Goal: Task Accomplishment & Management: Use online tool/utility

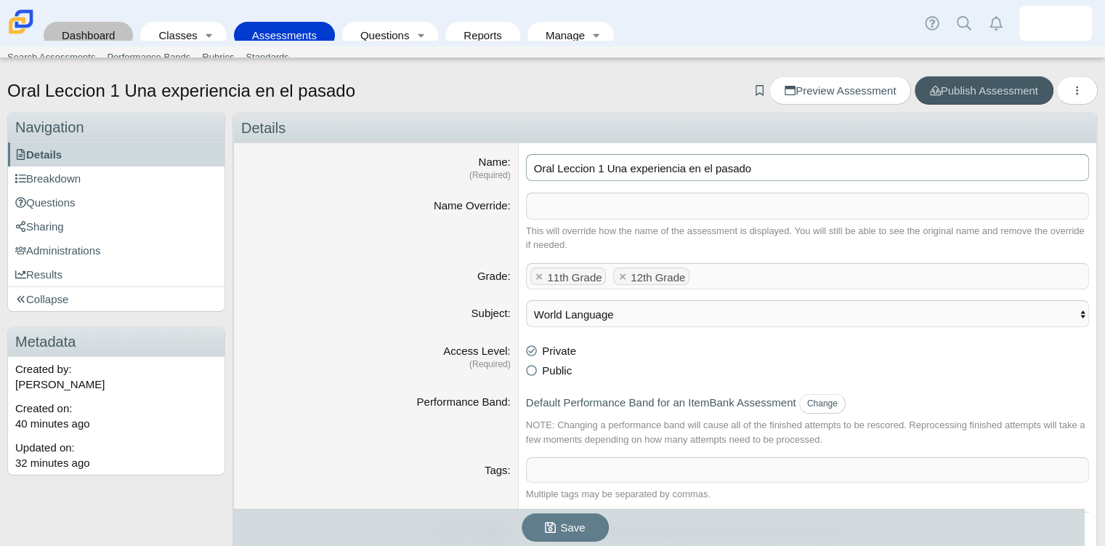
click at [65, 32] on link "Dashboard" at bounding box center [88, 35] width 75 height 27
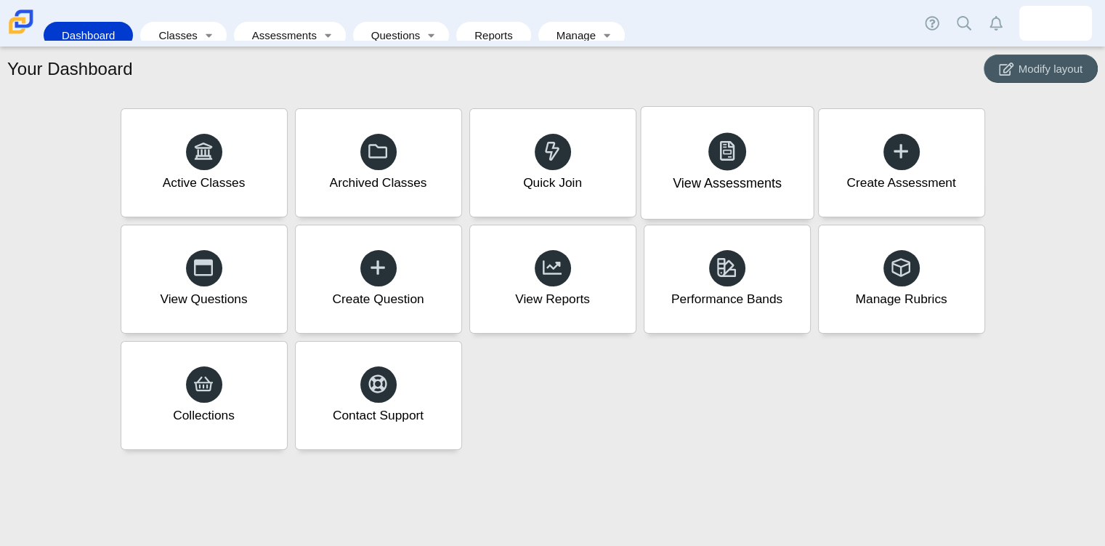
click at [701, 188] on div "View Assessments" at bounding box center [727, 183] width 109 height 19
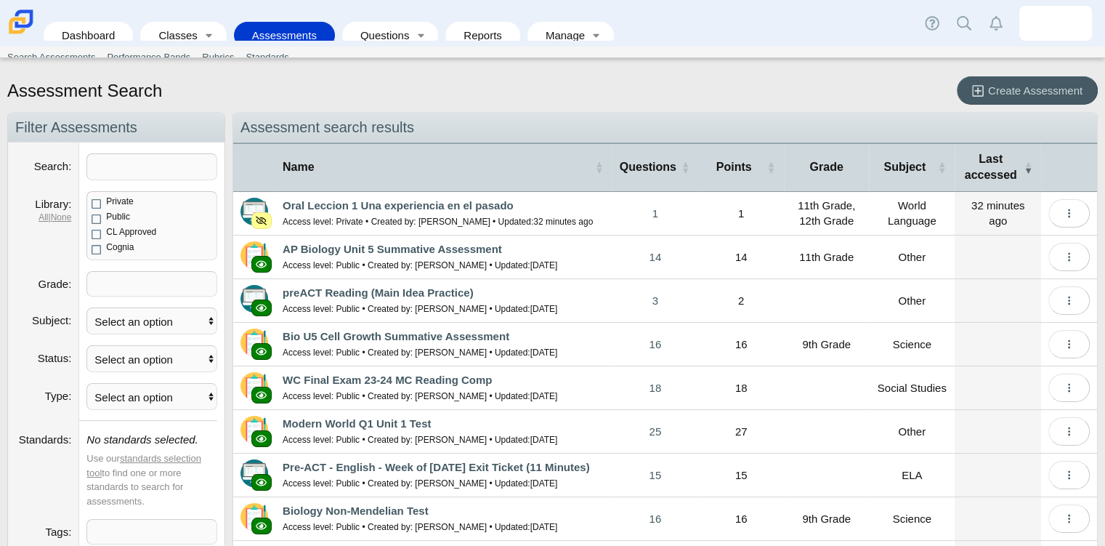
click at [366, 211] on td "Oral Leccion 1 Una experiencia en el pasado Access level: Private • Created by:…" at bounding box center [443, 214] width 336 height 44
click at [368, 204] on link "Oral Leccion 1 Una experiencia en el pasado" at bounding box center [398, 205] width 231 height 12
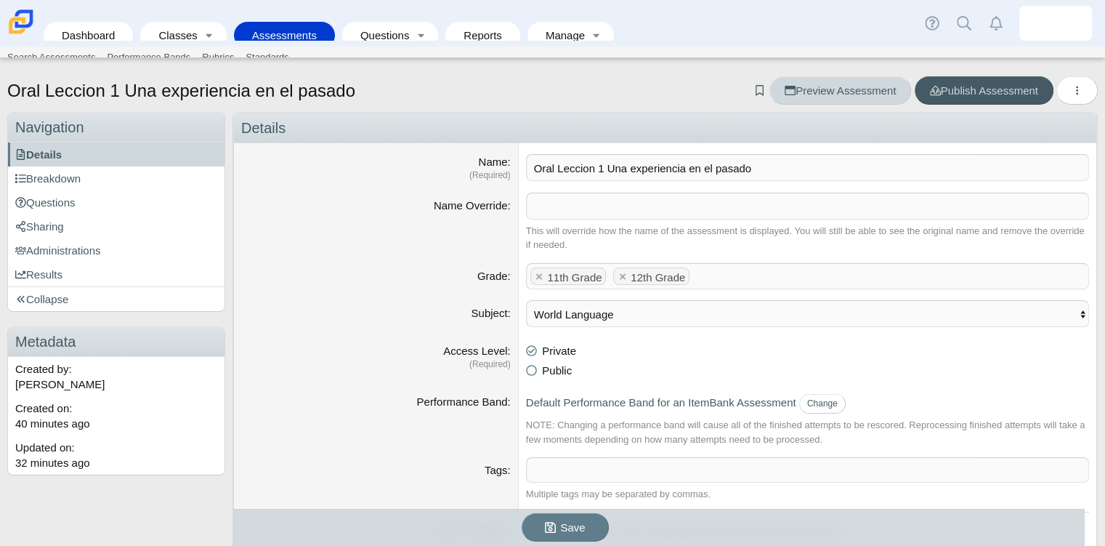
click at [820, 78] on link "Preview Assessment" at bounding box center [841, 90] width 142 height 28
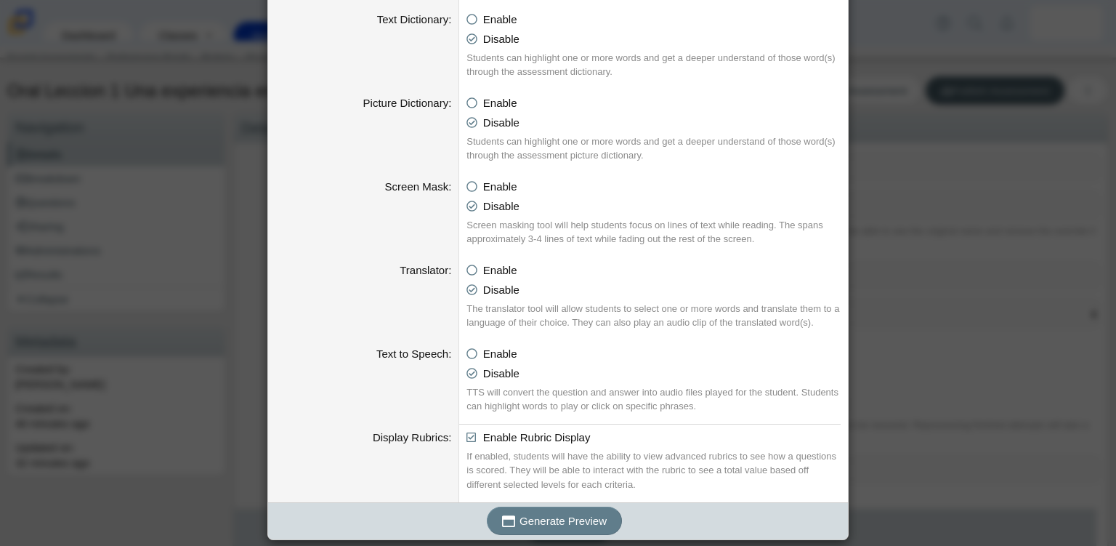
scroll to position [691, 0]
click at [583, 517] on span "Generate Preview" at bounding box center [563, 520] width 87 height 12
click at [957, 377] on div "Generating an Assessment Preview Calculator Enable Basic Calculator Scientific …" at bounding box center [558, 273] width 1116 height 546
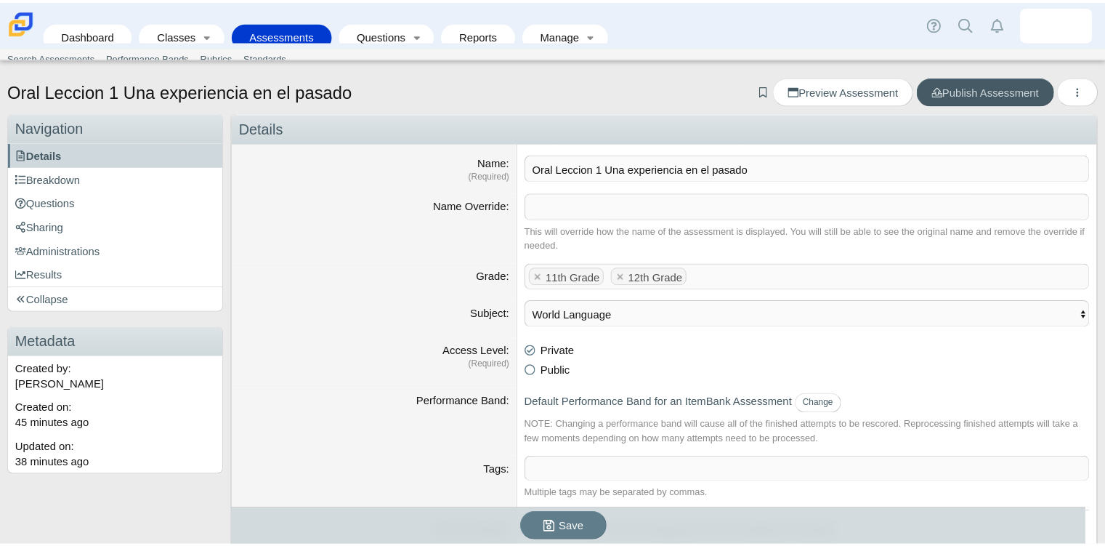
scroll to position [0, 0]
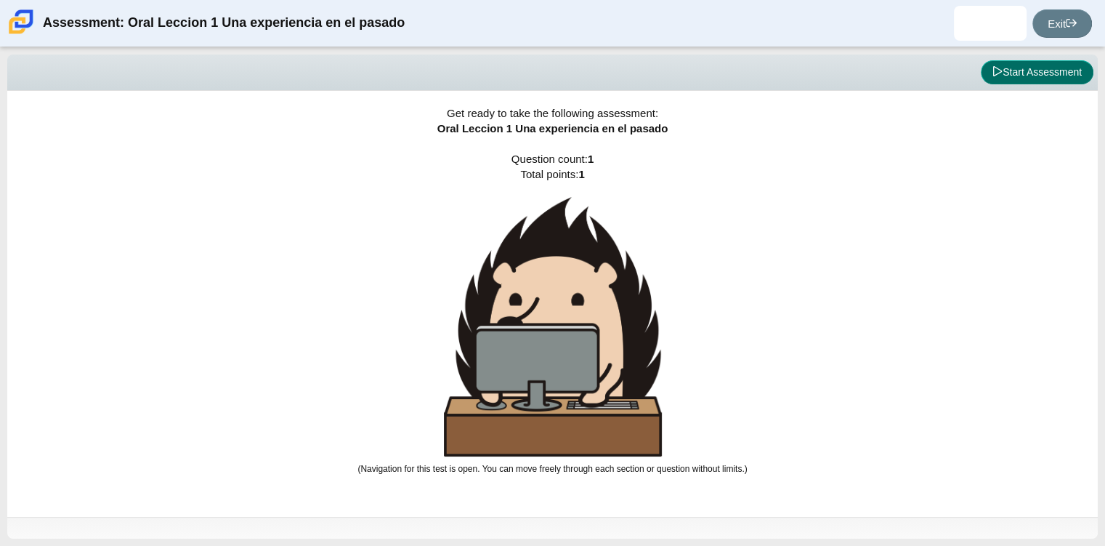
click at [1005, 74] on button "Start Assessment" at bounding box center [1037, 72] width 113 height 25
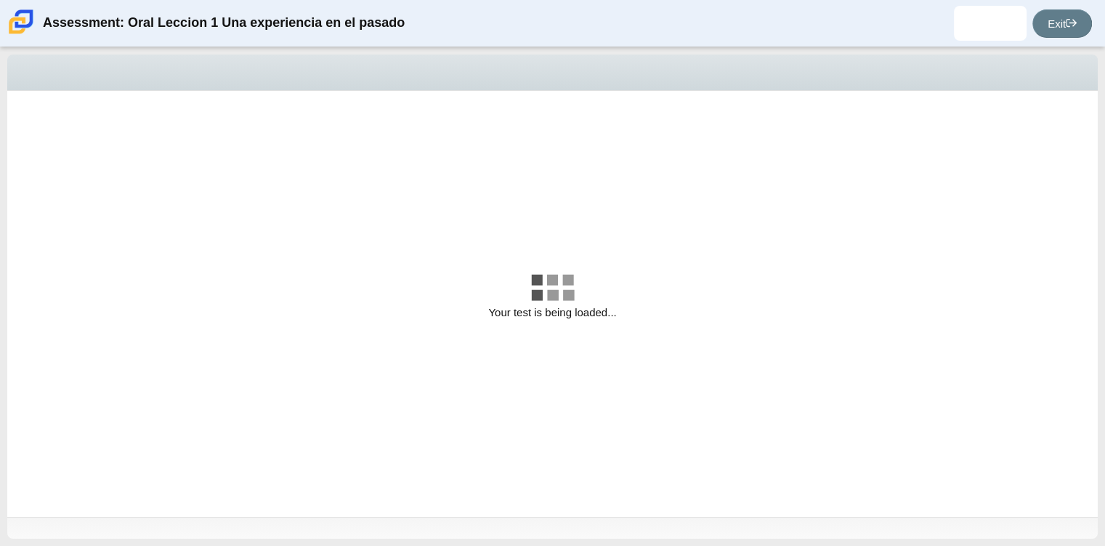
select select "20c2d4f4-d3a0-4407-ad9c-b6e88c5decf0"
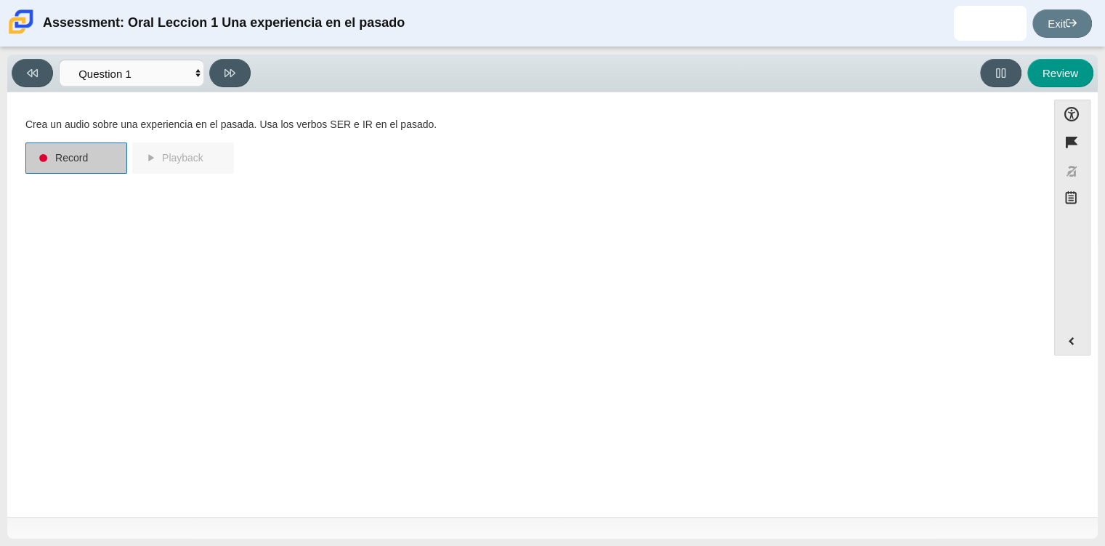
click at [81, 167] on button "Record" at bounding box center [76, 157] width 102 height 31
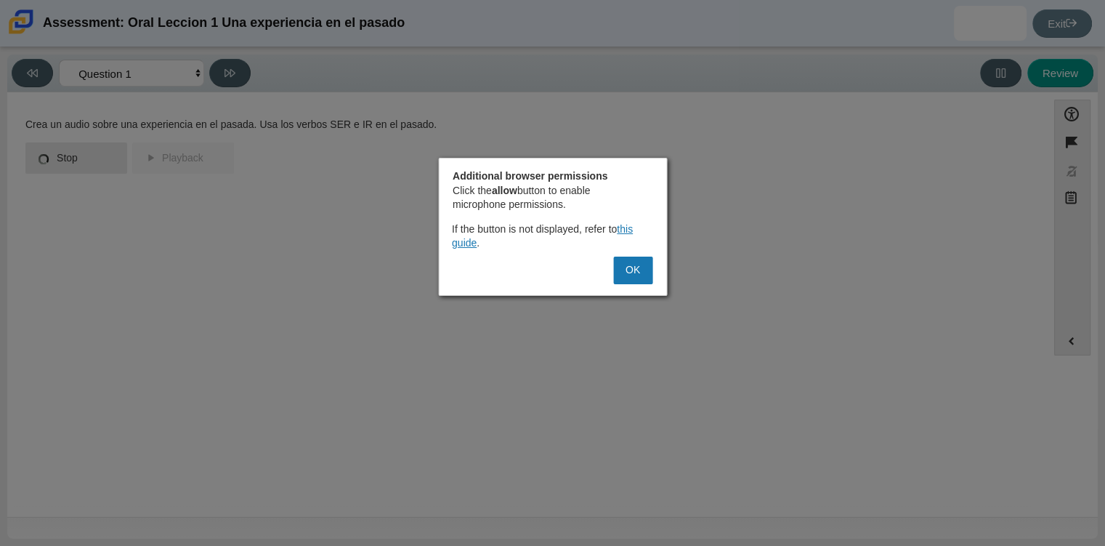
click at [85, 251] on div at bounding box center [552, 273] width 1105 height 546
click at [643, 268] on button "OK" at bounding box center [632, 271] width 39 height 28
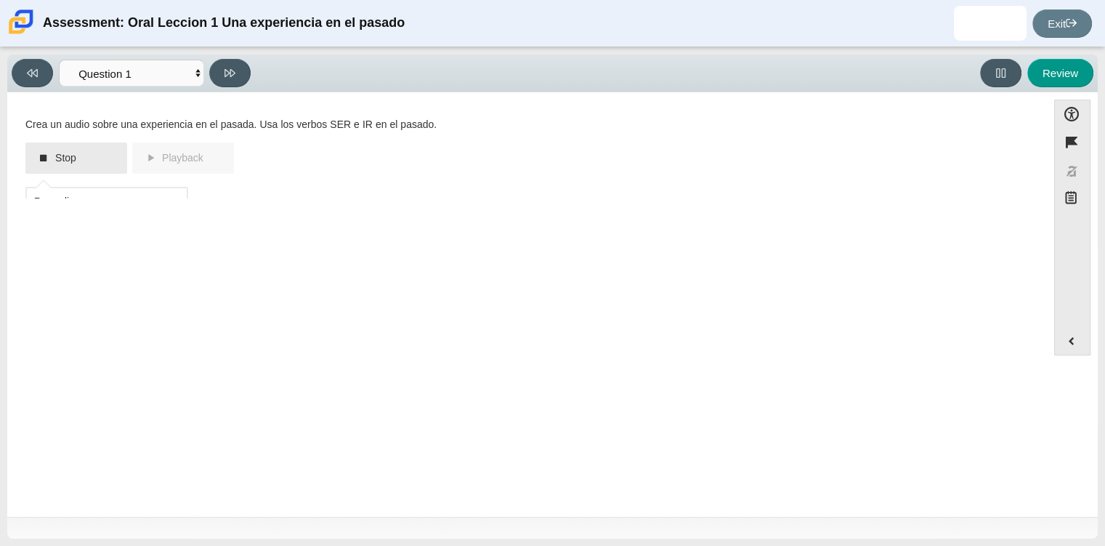
scroll to position [58, 0]
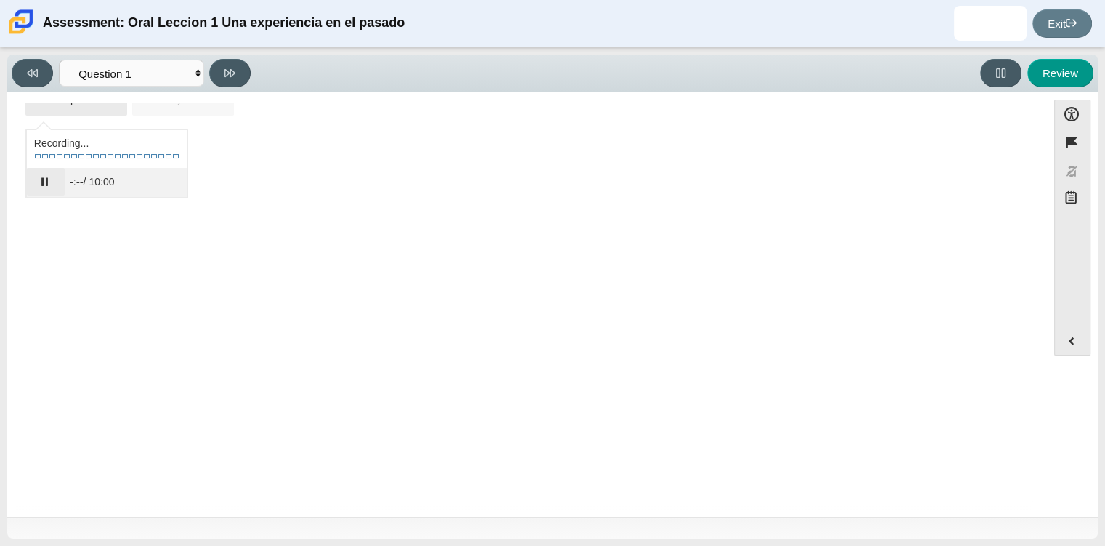
drag, startPoint x: 261, startPoint y: 200, endPoint x: 480, endPoint y: 261, distance: 227.8
click at [480, 261] on div "Question Crea un audio sobre una experiencia en el pasada. Usa los verbos SER e…" at bounding box center [527, 307] width 1025 height 408
click at [32, 182] on button "Pause" at bounding box center [46, 182] width 38 height 28
click at [1062, 65] on button "Review" at bounding box center [1060, 73] width 66 height 28
select select "review"
